Goal: Task Accomplishment & Management: Use online tool/utility

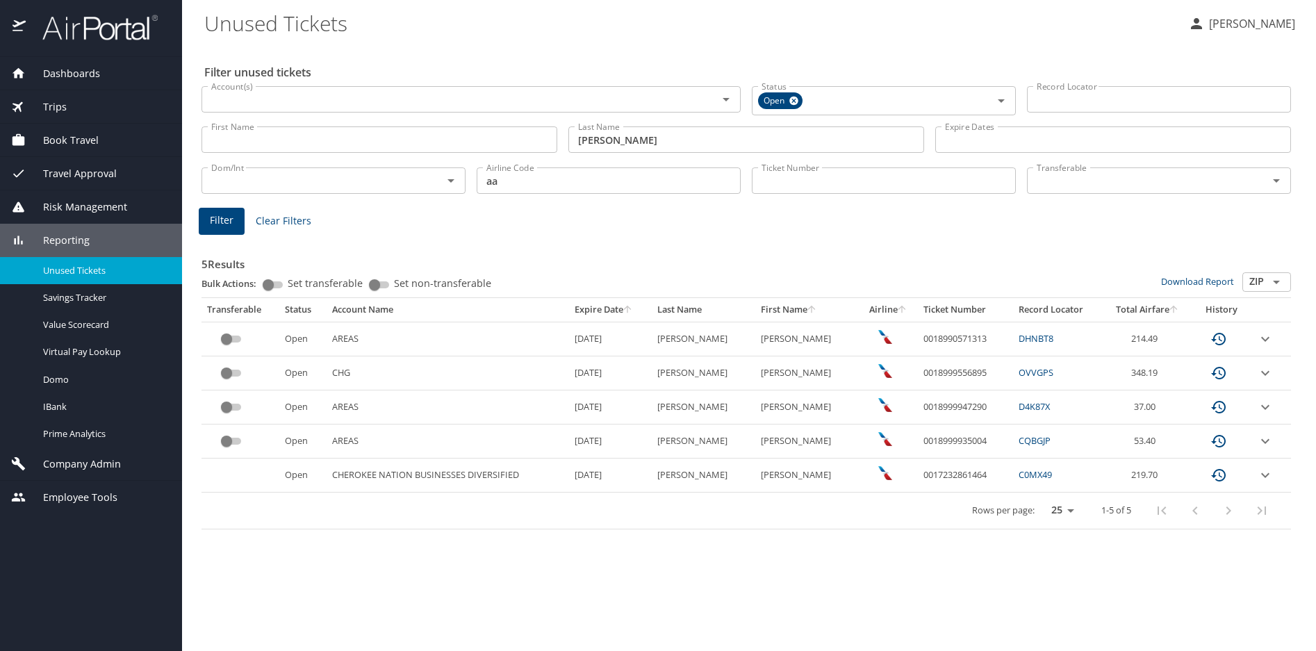
click at [53, 66] on span "Dashboards" at bounding box center [63, 73] width 74 height 15
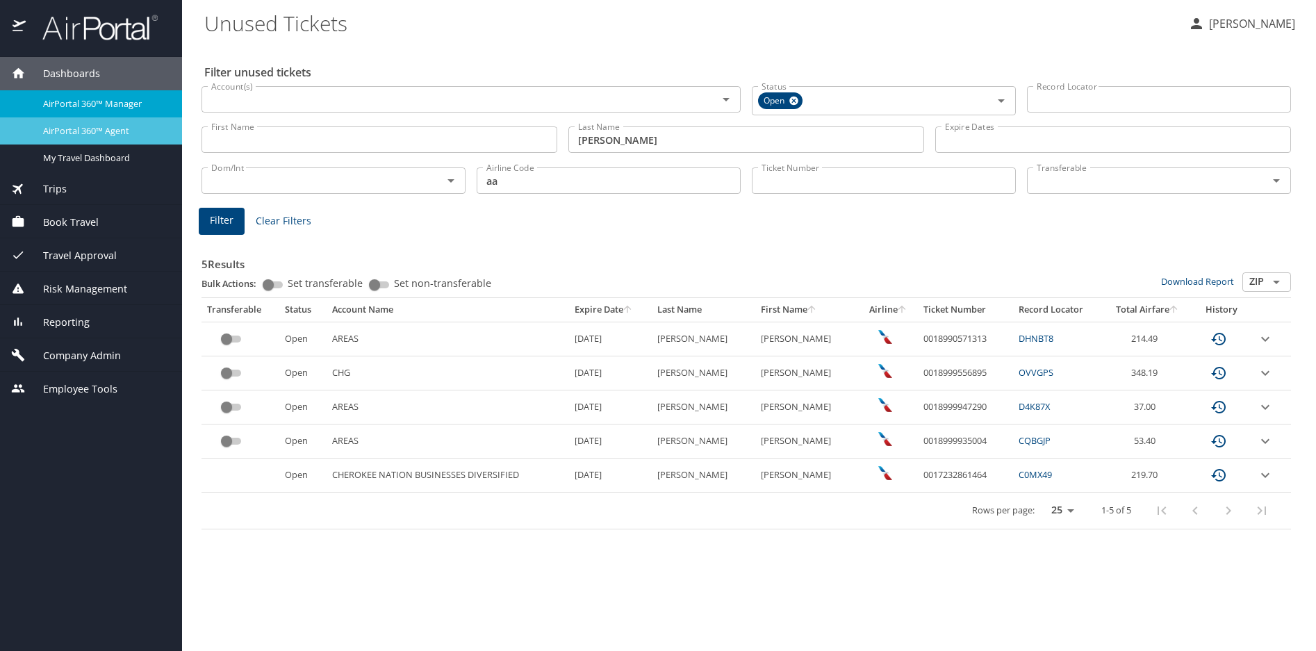
click at [89, 124] on span "AirPortal 360™ Agent" at bounding box center [104, 130] width 122 height 13
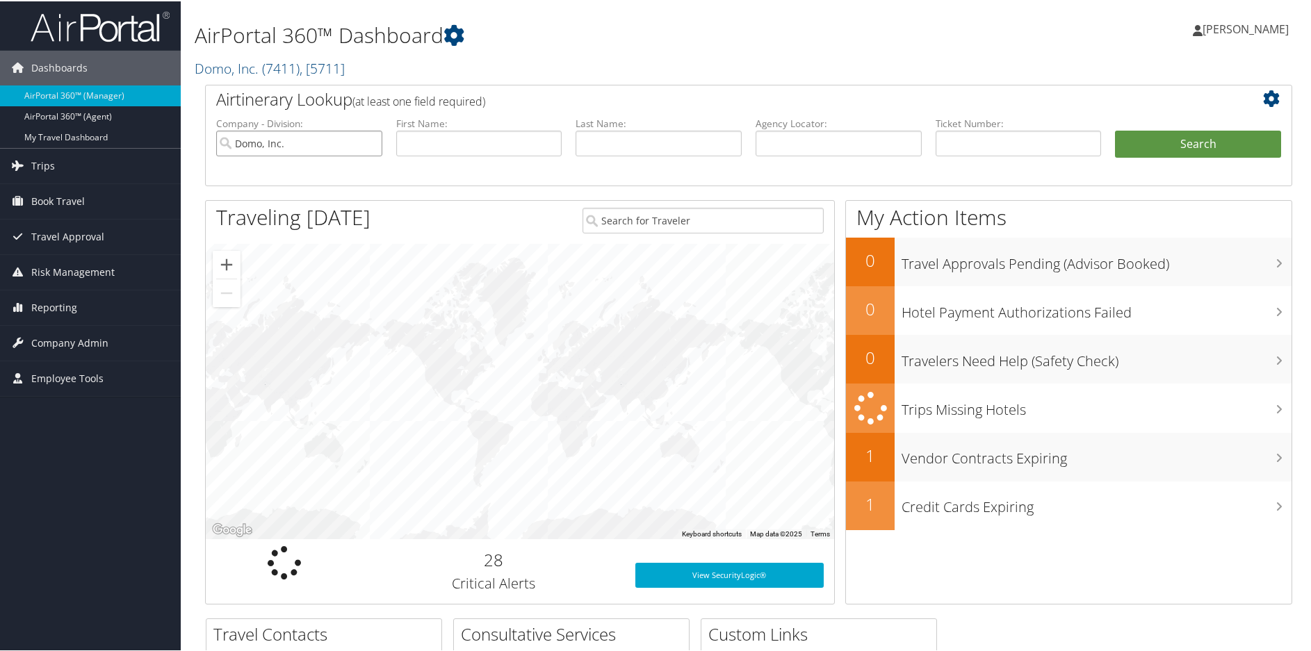
click at [368, 138] on input "Domo, Inc." at bounding box center [299, 142] width 166 height 26
click at [786, 148] on input "text" at bounding box center [839, 142] width 166 height 26
paste input "DNGJ98"
type input "DNGJ98"
click at [1210, 142] on button "Search" at bounding box center [1198, 143] width 166 height 28
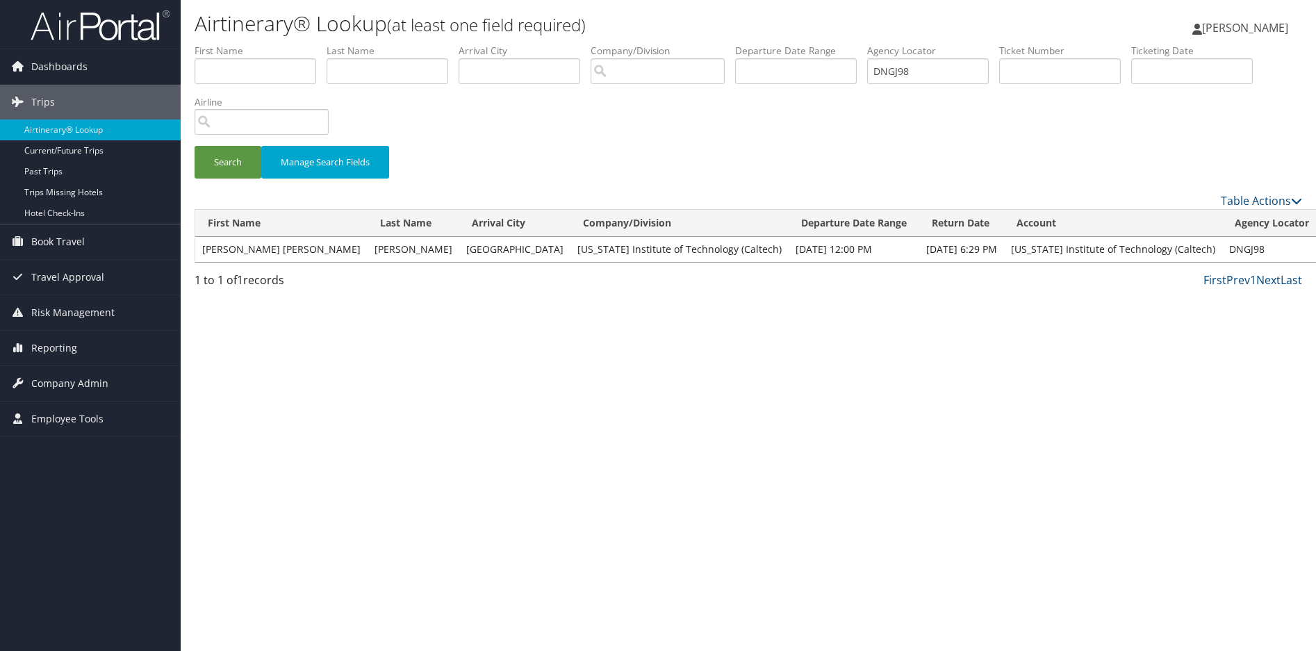
click at [1316, 247] on link "View" at bounding box center [1340, 249] width 22 height 13
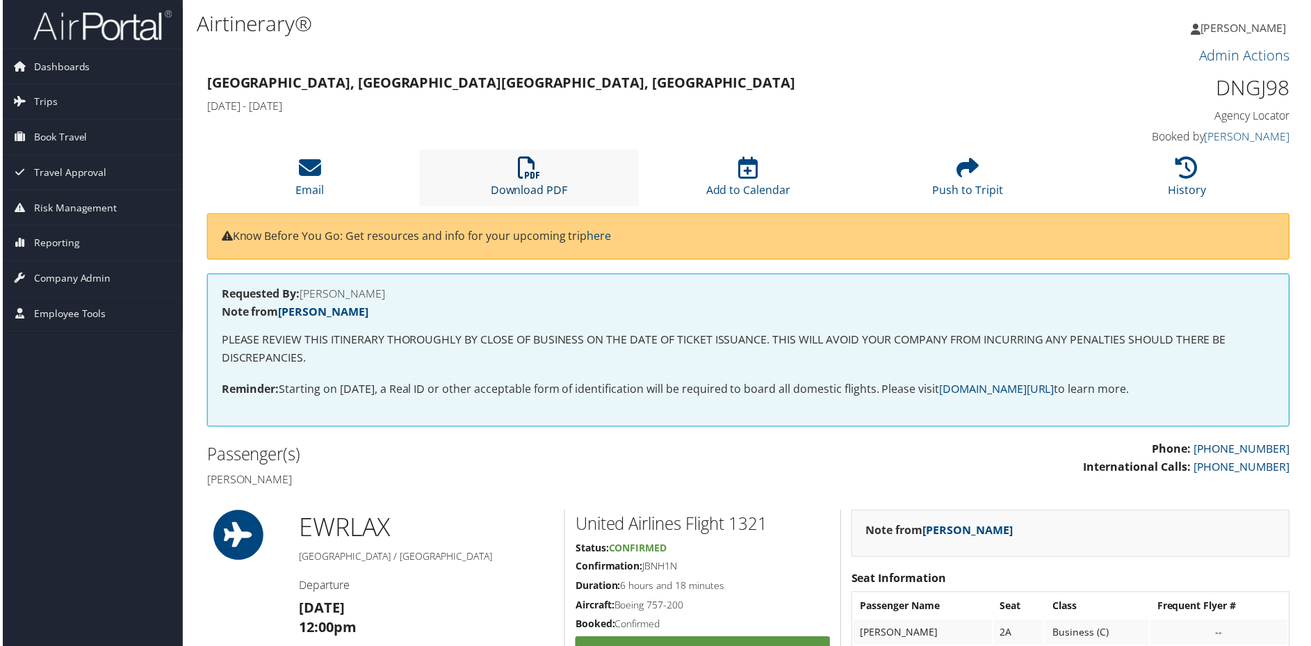
click at [523, 172] on icon at bounding box center [528, 168] width 22 height 22
